Goal: Transaction & Acquisition: Purchase product/service

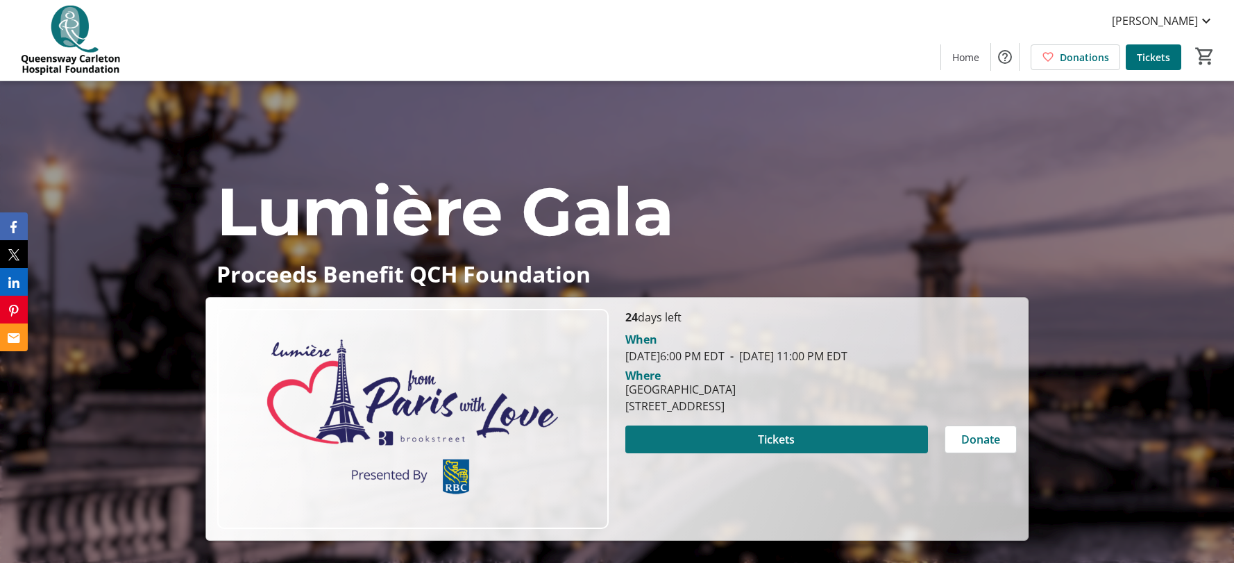
click at [783, 437] on span "Tickets" at bounding box center [776, 439] width 37 height 17
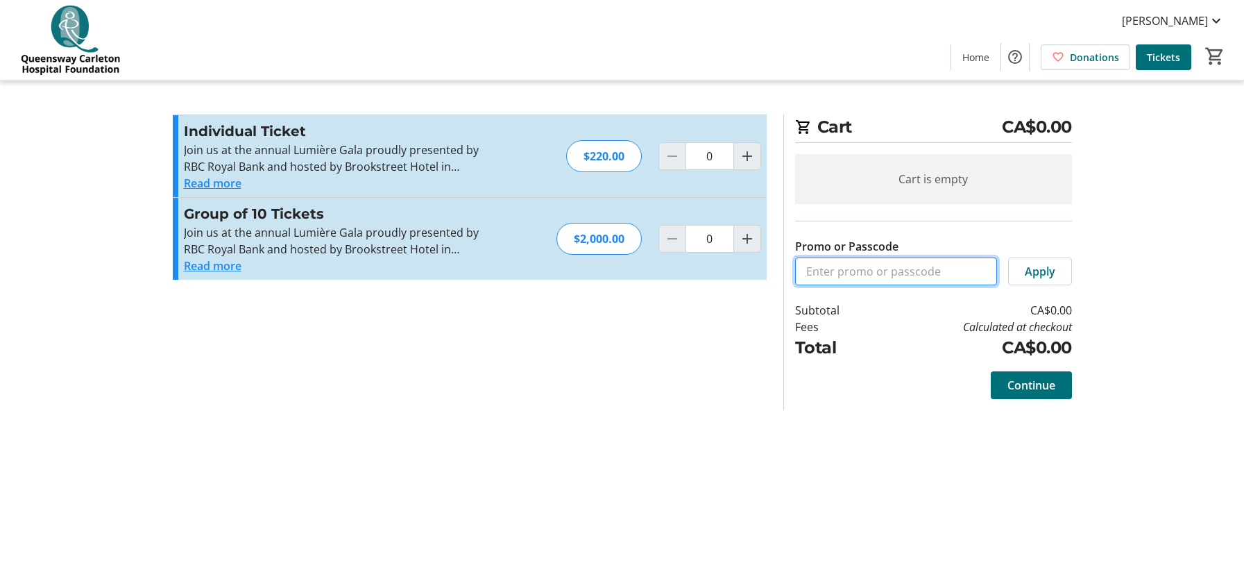
click at [895, 281] on input "Promo or Passcode" at bounding box center [896, 271] width 202 height 28
type input "QCH"
click at [744, 152] on mat-icon "Increment by one" at bounding box center [747, 156] width 17 height 17
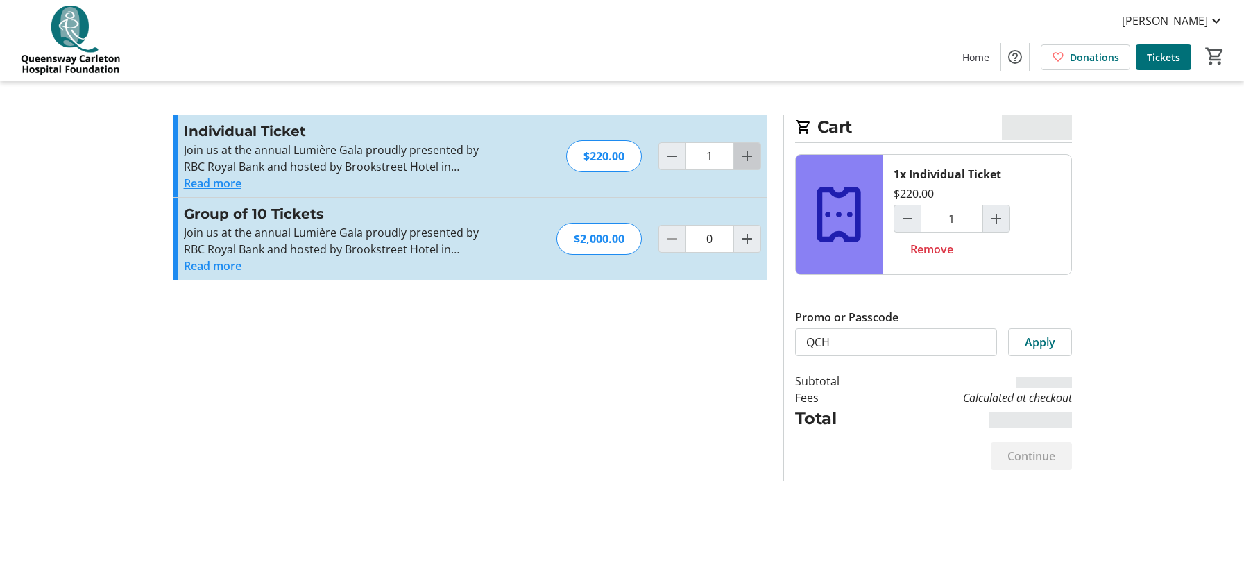
click at [744, 152] on mat-icon "Increment by one" at bounding box center [747, 156] width 17 height 17
type input "2"
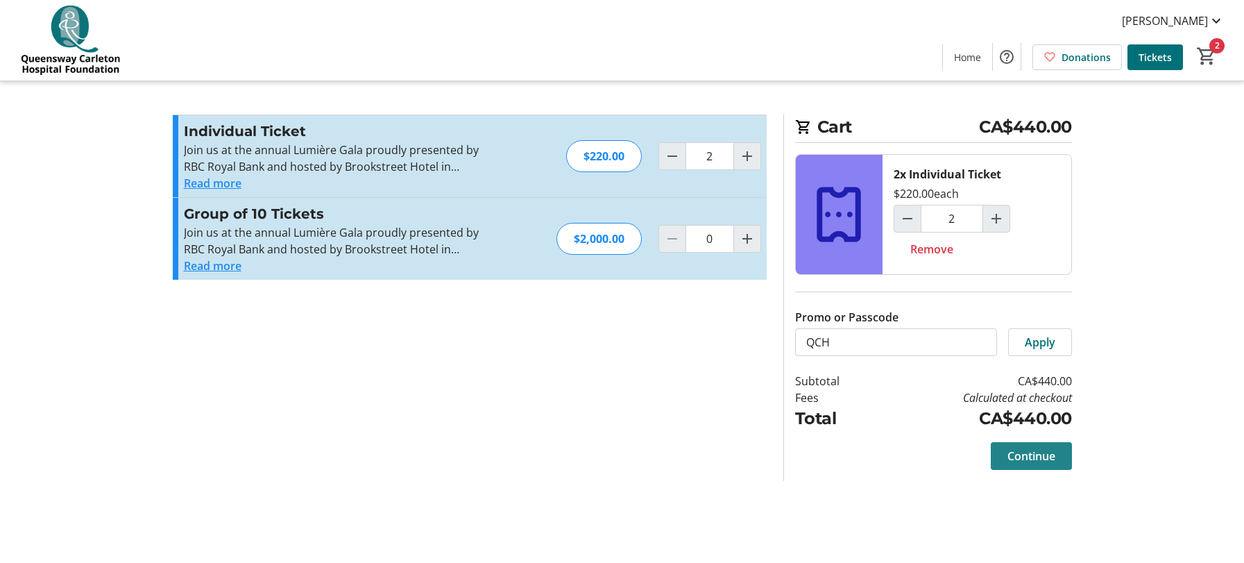
click at [1028, 463] on span "Continue" at bounding box center [1031, 455] width 48 height 17
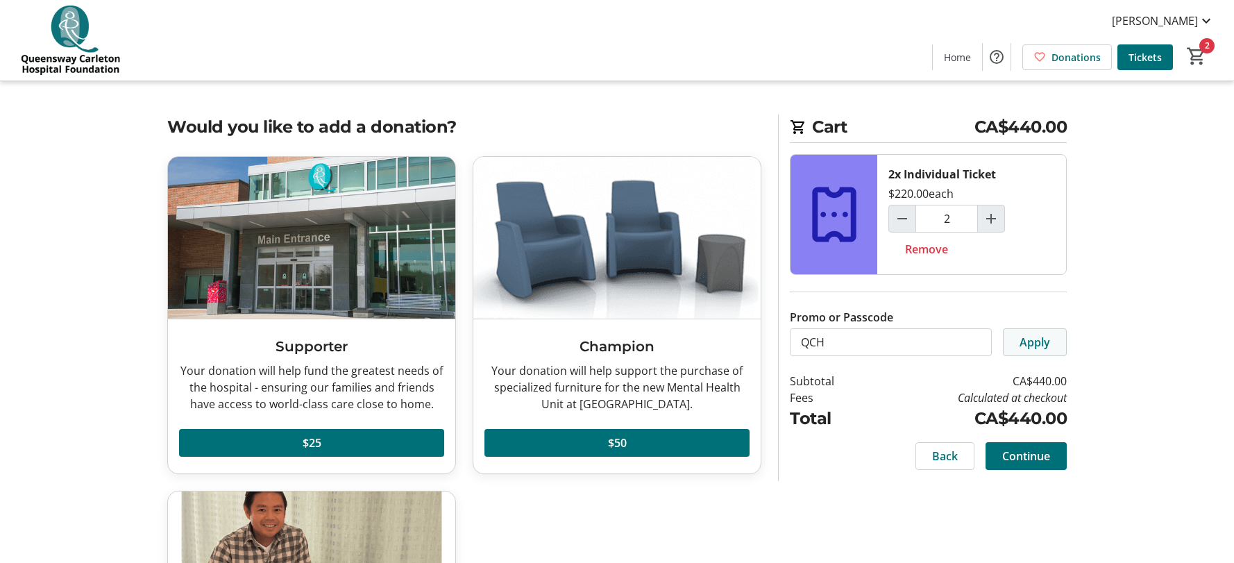
click at [1020, 341] on span "Apply" at bounding box center [1034, 342] width 31 height 17
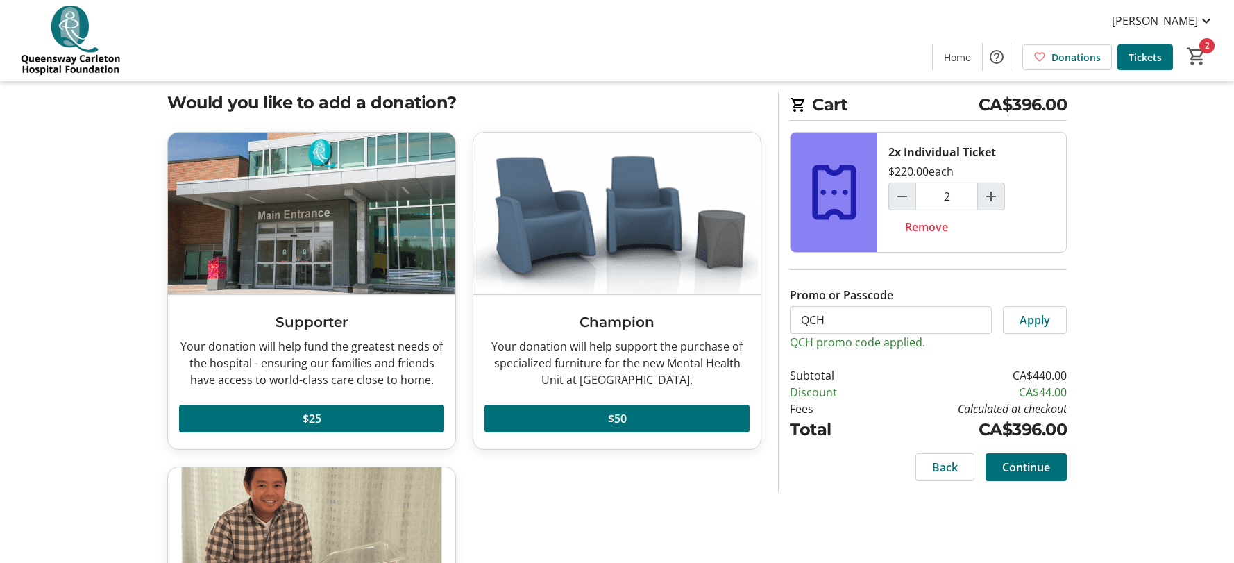
scroll to position [46, 0]
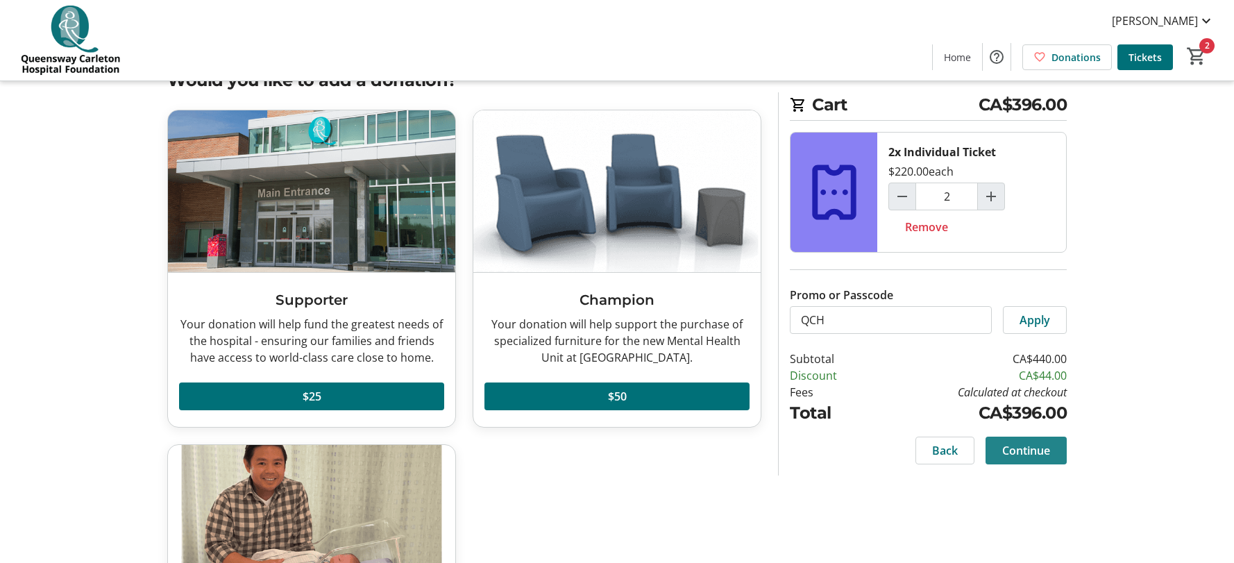
click at [1037, 453] on span "Continue" at bounding box center [1026, 450] width 48 height 17
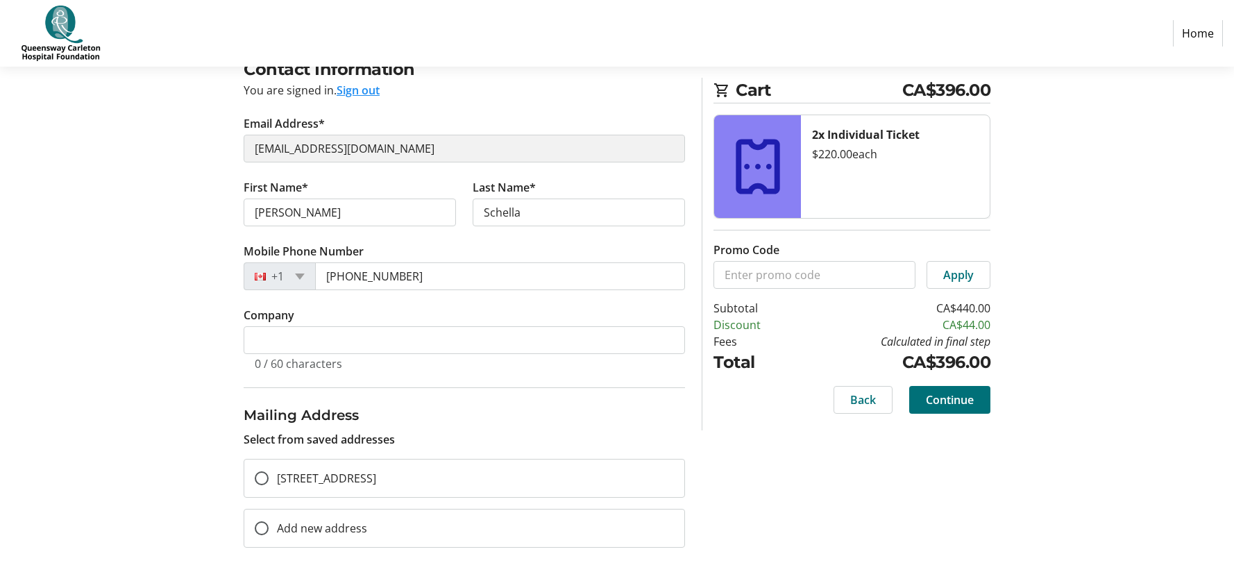
scroll to position [139, 0]
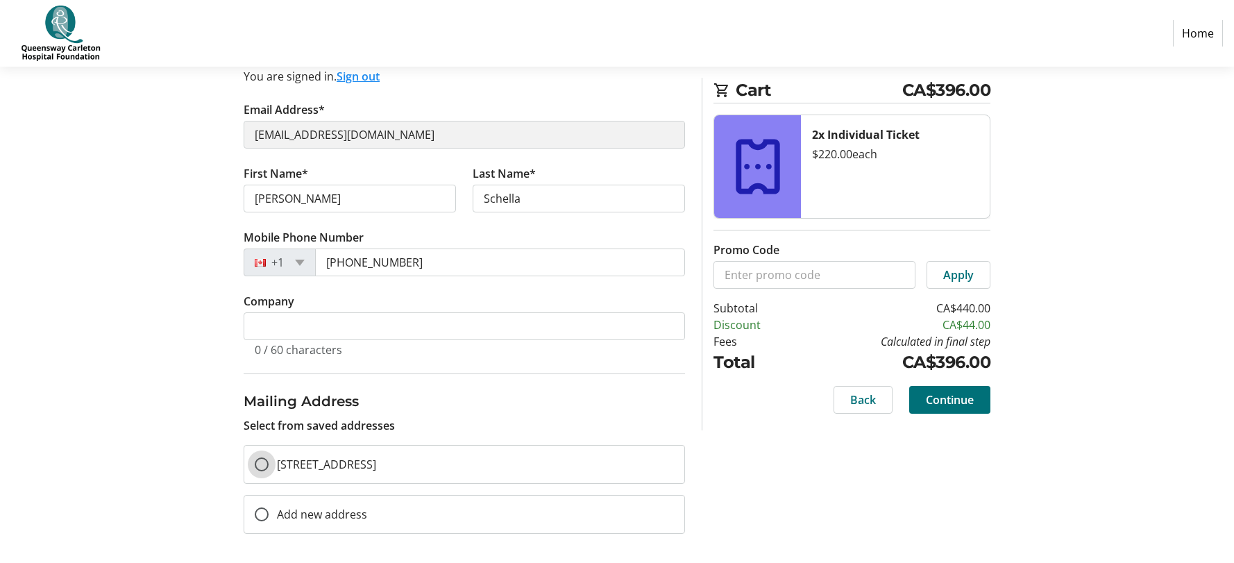
click at [266, 466] on input "[STREET_ADDRESS]" at bounding box center [262, 464] width 14 height 14
radio input "true"
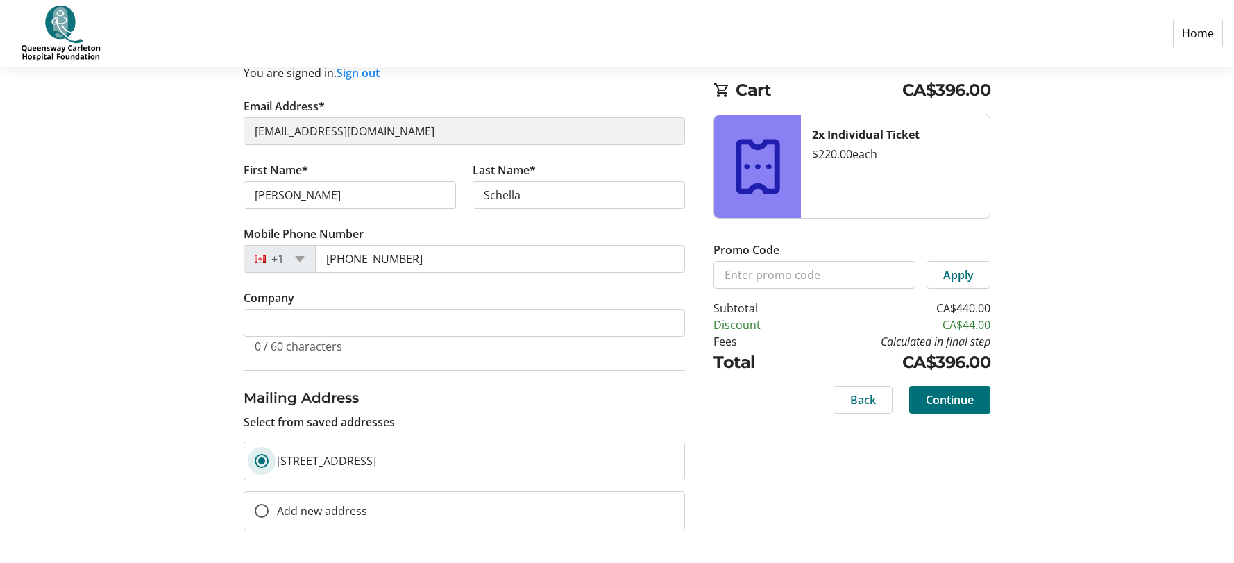
scroll to position [143, 0]
click at [955, 401] on span "Continue" at bounding box center [950, 399] width 48 height 17
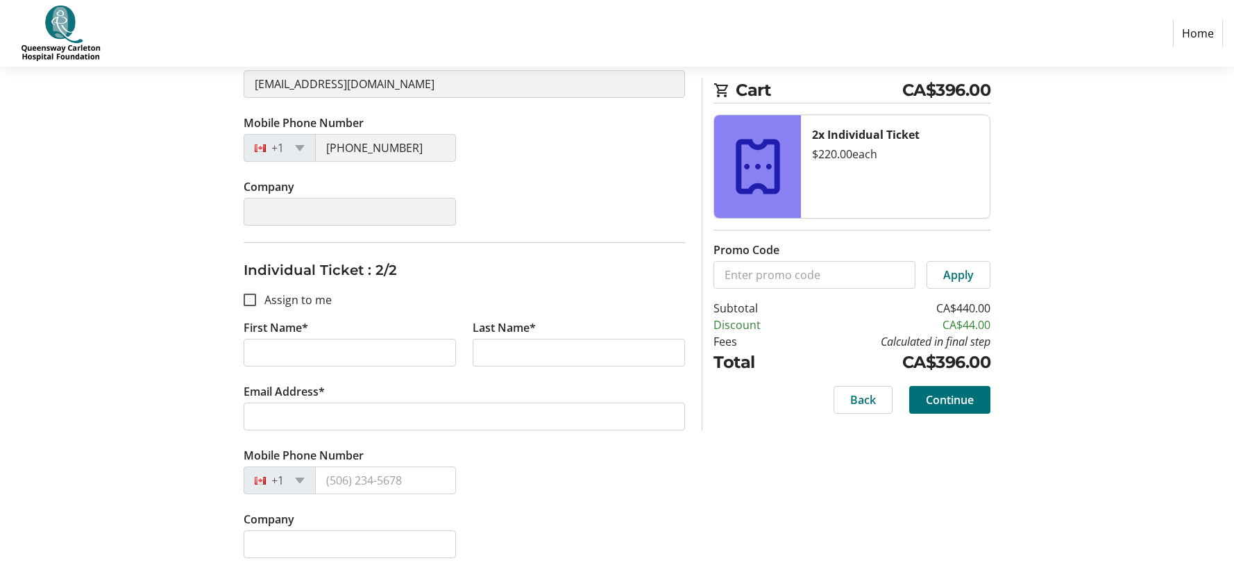
scroll to position [409, 0]
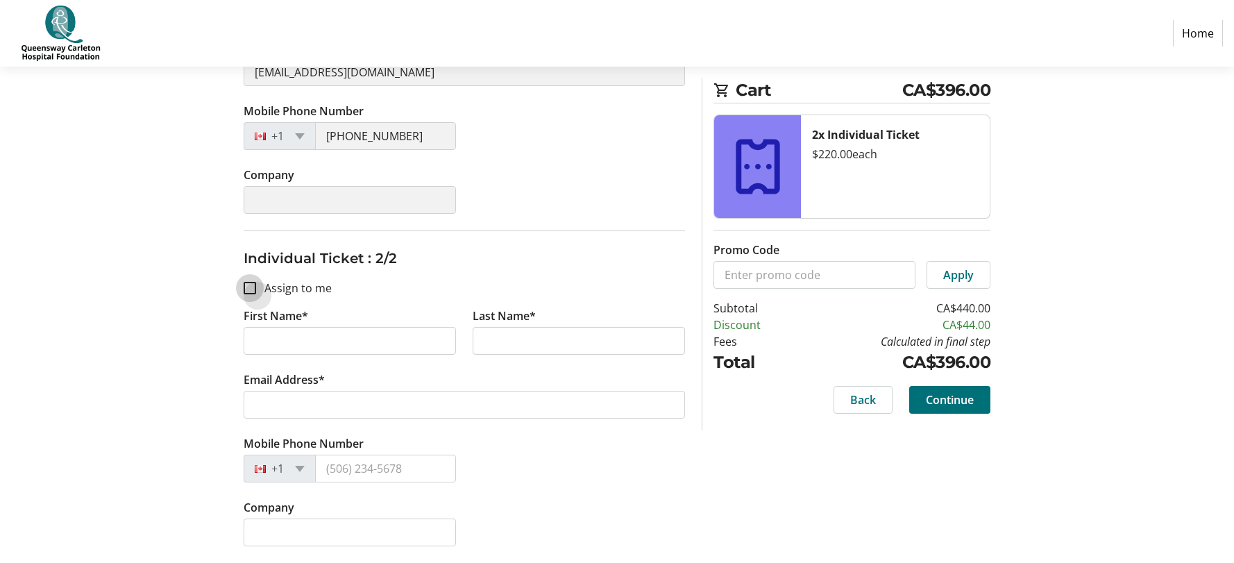
click at [251, 286] on input "Assign to me" at bounding box center [250, 288] width 12 height 12
checkbox input "true"
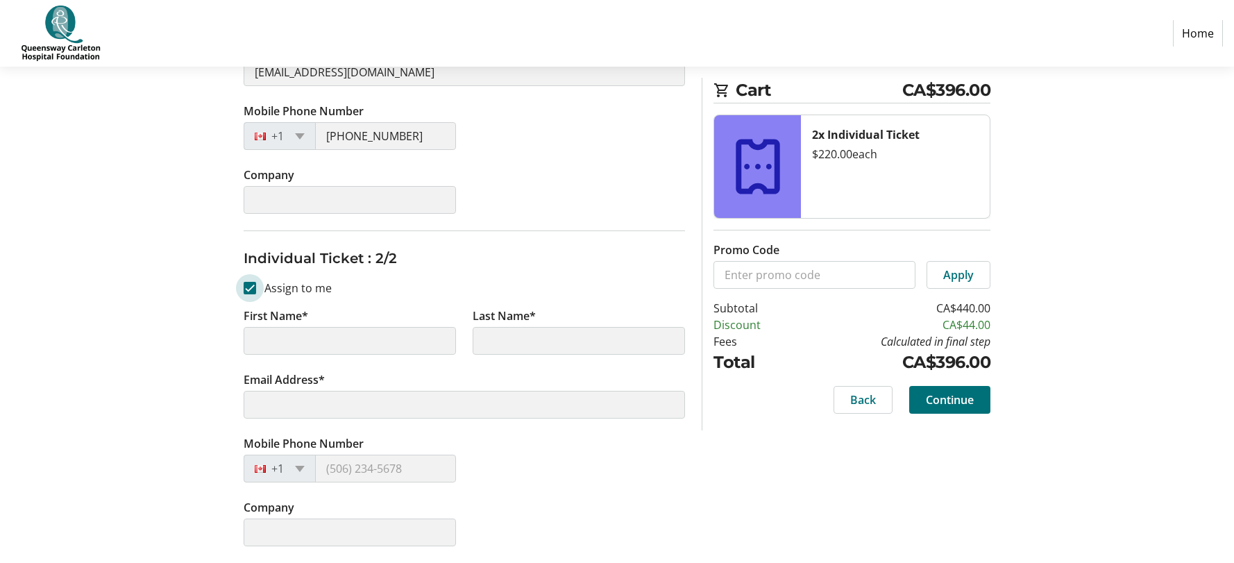
type input "[PERSON_NAME]"
type input "Schella"
type input "[EMAIL_ADDRESS][DOMAIN_NAME]"
type input "[PHONE_NUMBER]"
click at [249, 289] on input "Assign to me" at bounding box center [250, 288] width 12 height 12
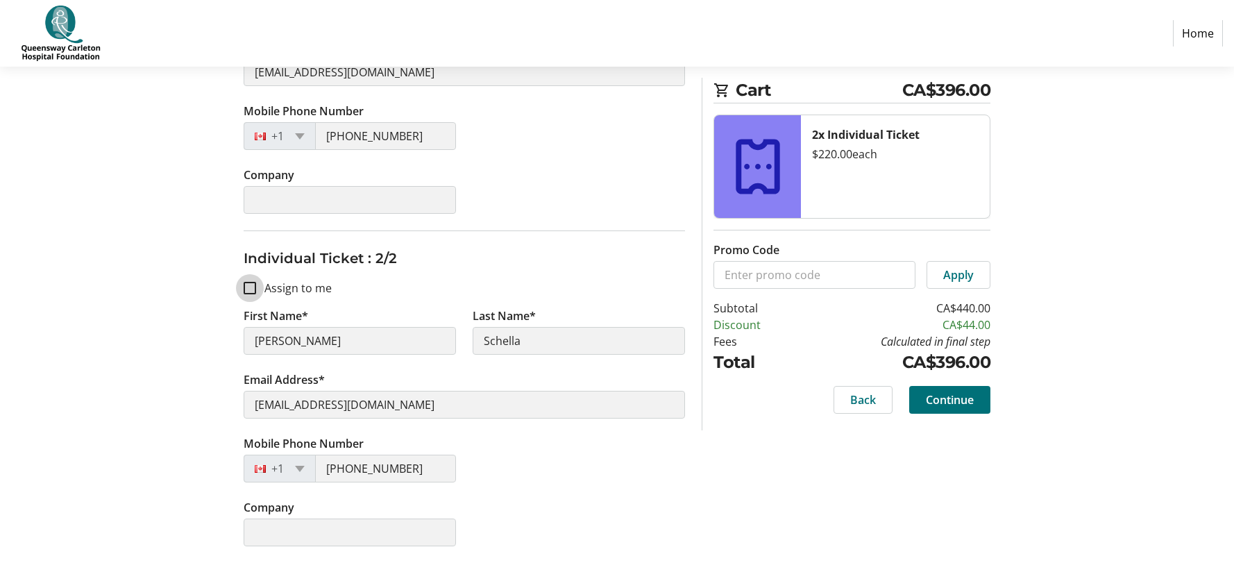
checkbox input "false"
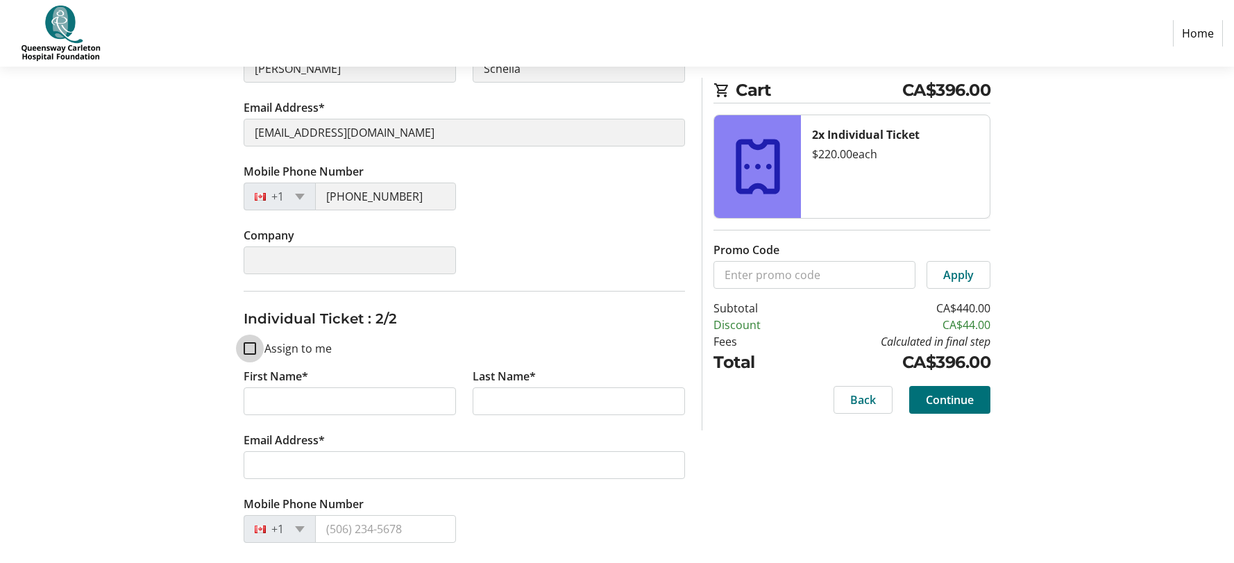
scroll to position [362, 0]
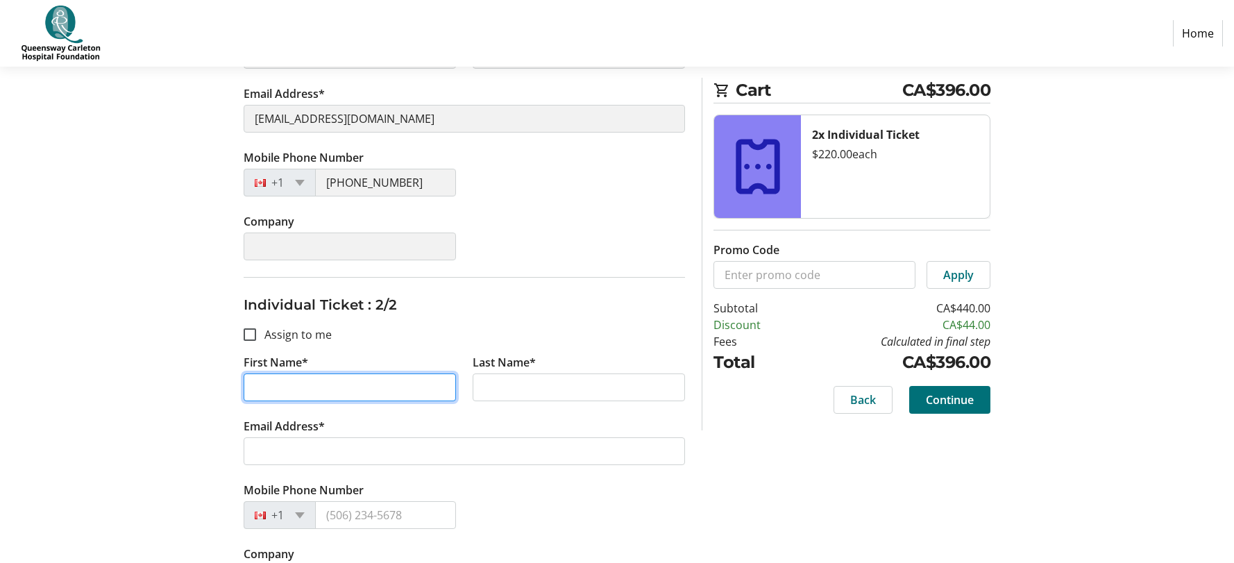
click at [289, 385] on input "First Name*" at bounding box center [350, 387] width 212 height 28
type input "[PERSON_NAME]"
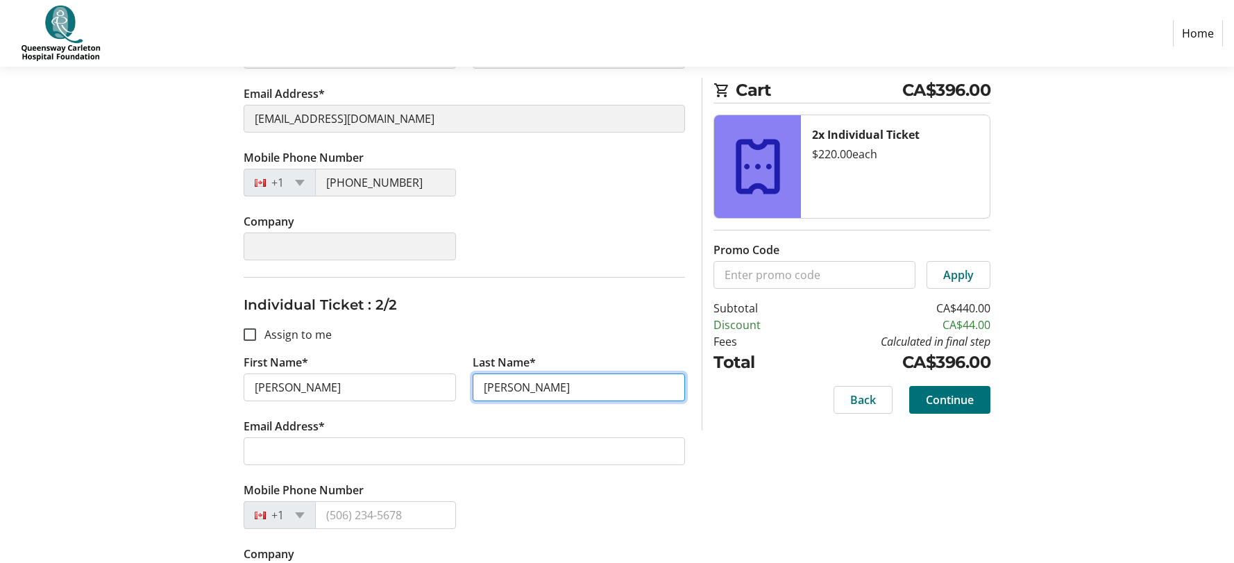
type input "[PERSON_NAME]"
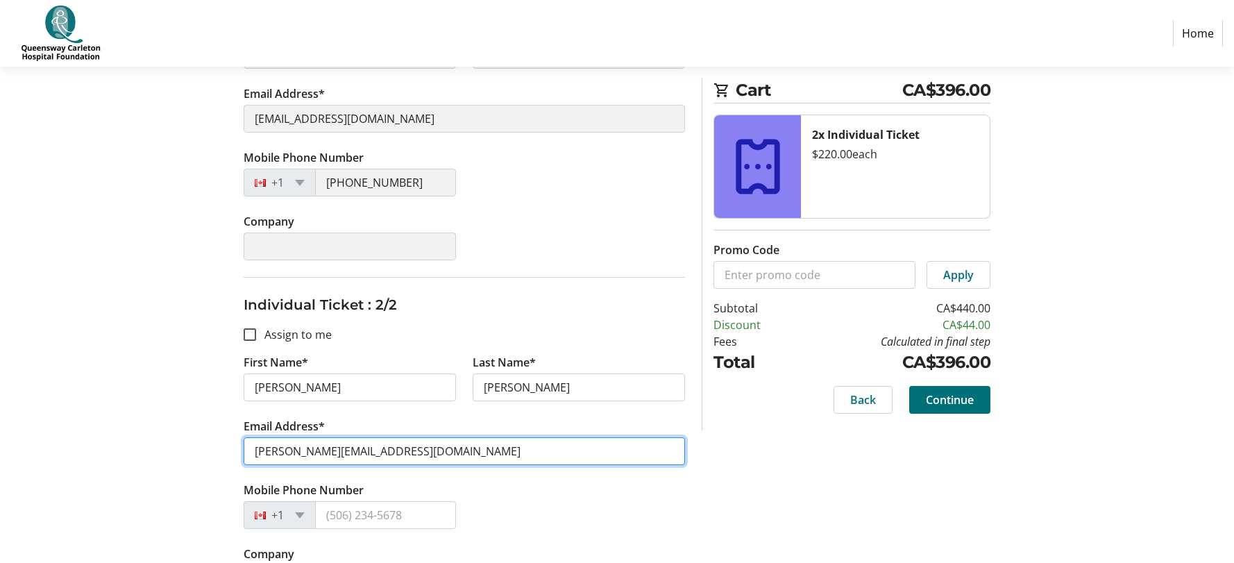
type input "[PERSON_NAME][EMAIL_ADDRESS][DOMAIN_NAME]"
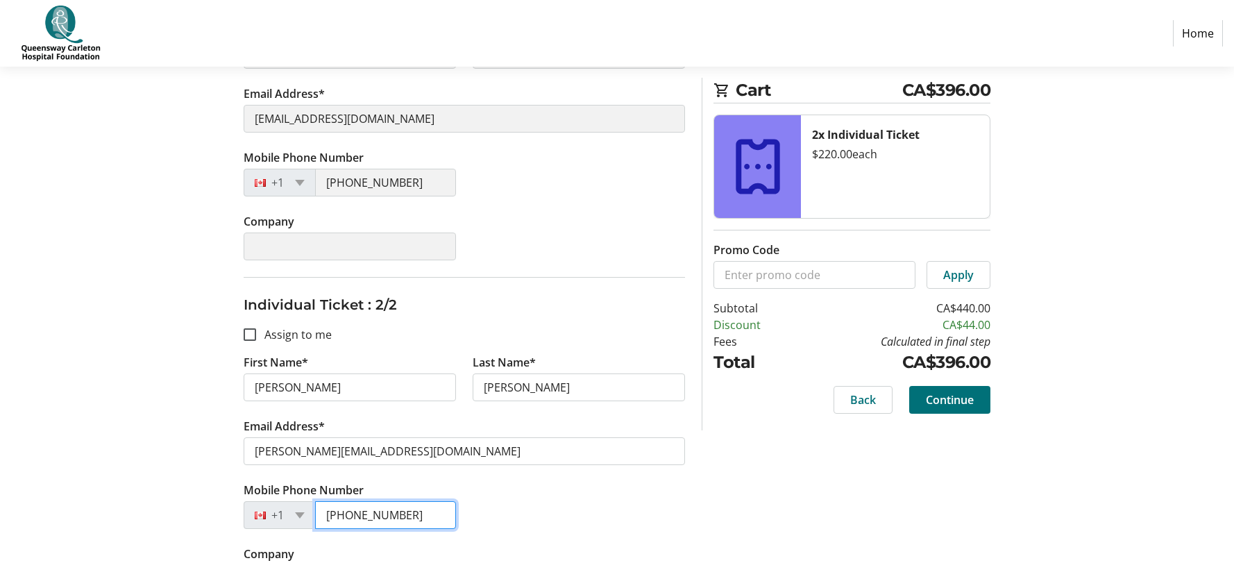
type input "[PHONE_NUMBER]"
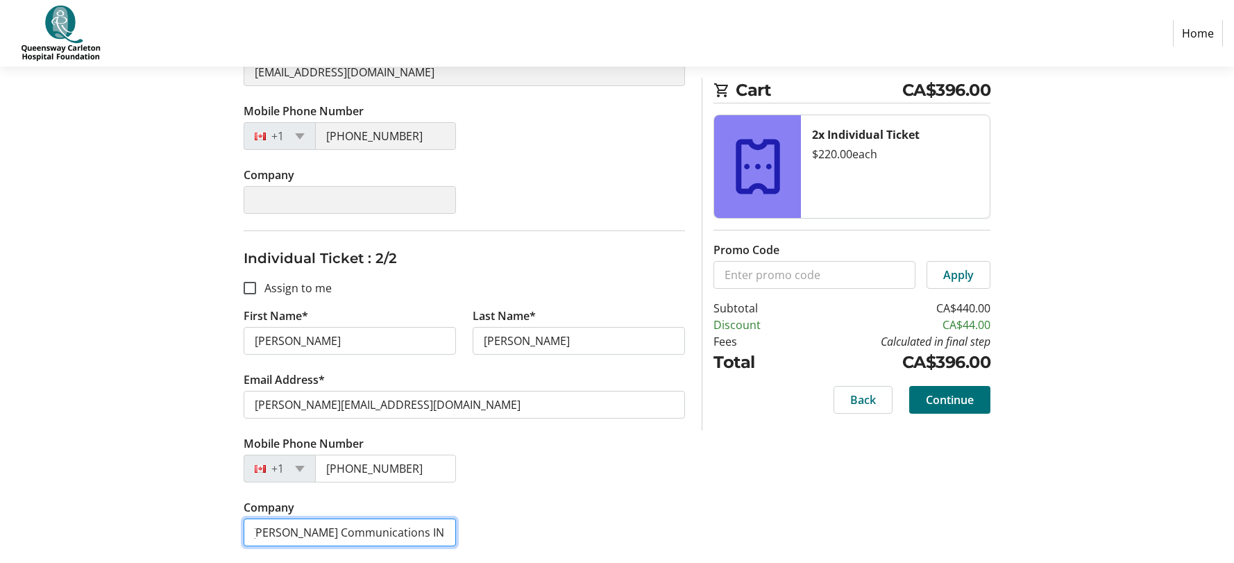
scroll to position [0, 0]
type input "[PERSON_NAME] Communications Inc."
drag, startPoint x: 448, startPoint y: 531, endPoint x: 237, endPoint y: 536, distance: 211.7
click at [237, 536] on tr-form-field "Company [PERSON_NAME] Communications Inc." at bounding box center [349, 531] width 229 height 64
click at [960, 400] on span "Continue" at bounding box center [950, 399] width 48 height 17
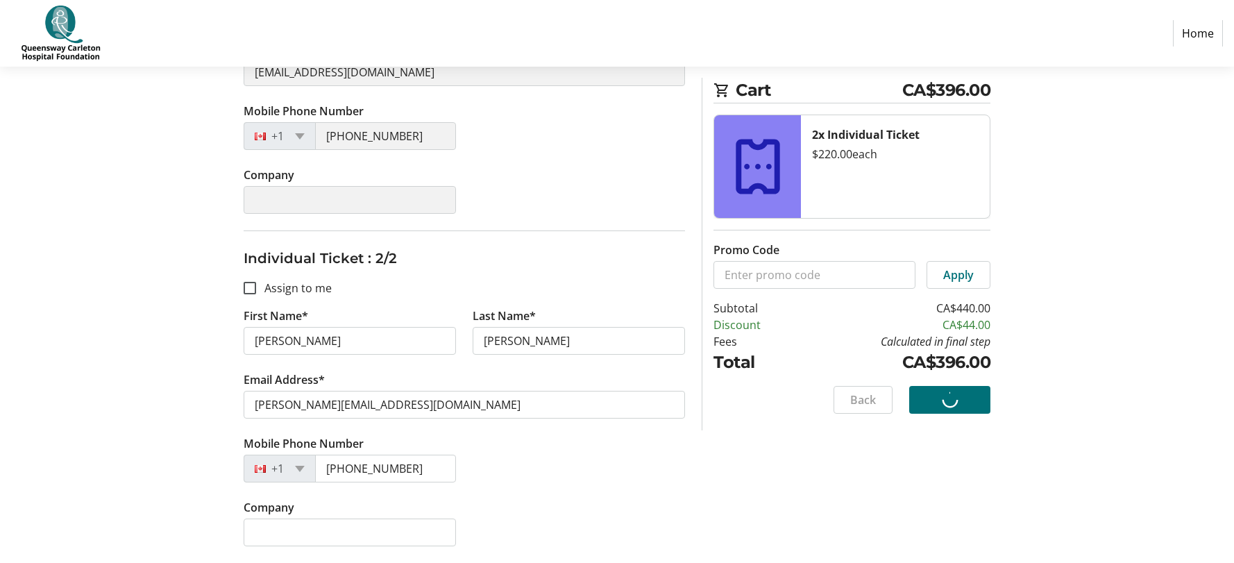
scroll to position [8, 0]
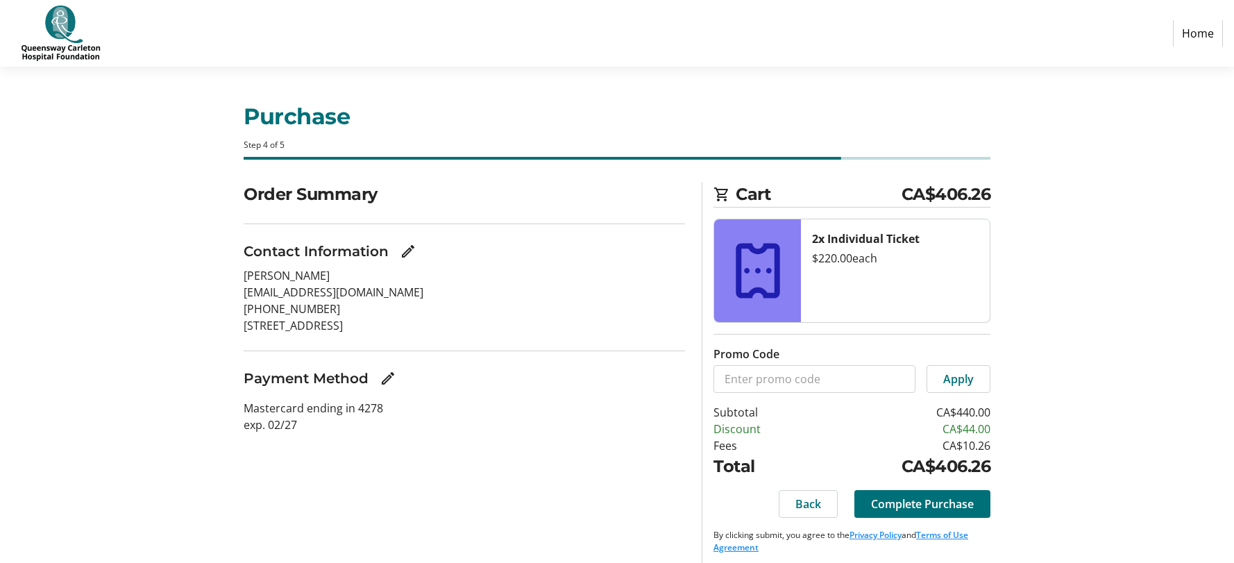
scroll to position [8, 0]
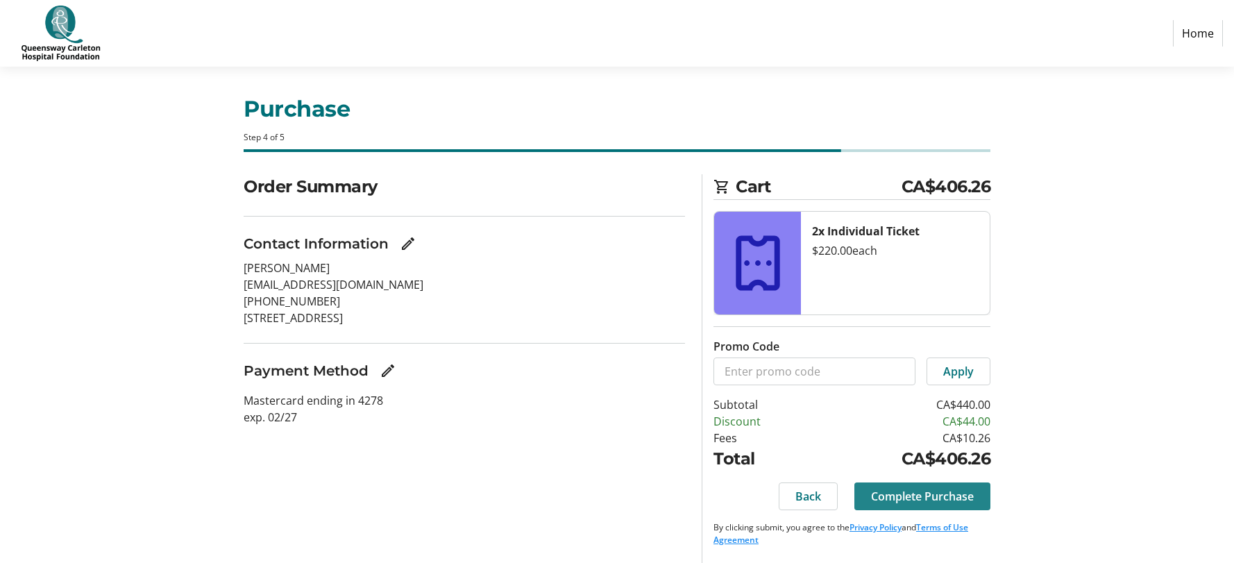
click at [932, 488] on span "Complete Purchase" at bounding box center [922, 496] width 103 height 17
